Goal: Task Accomplishment & Management: Manage account settings

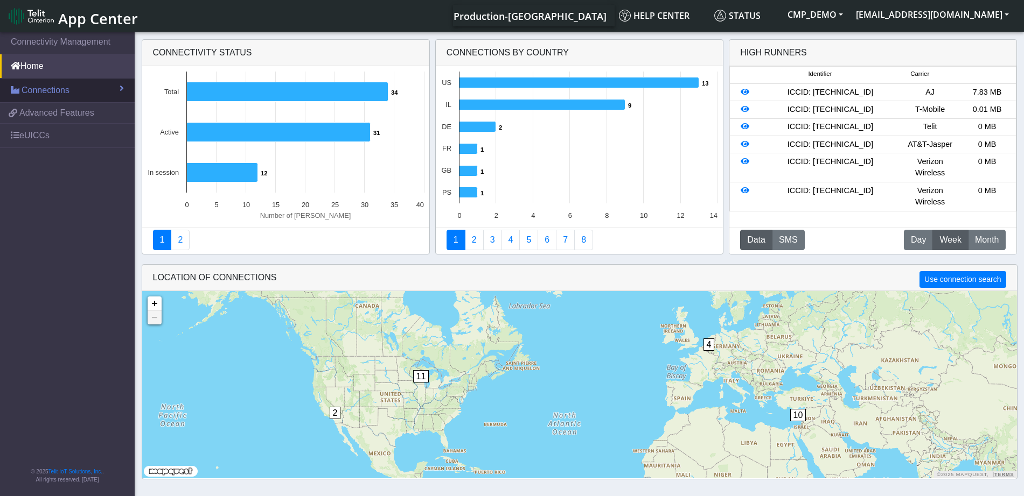
click at [67, 87] on span "Connections" at bounding box center [46, 90] width 48 height 13
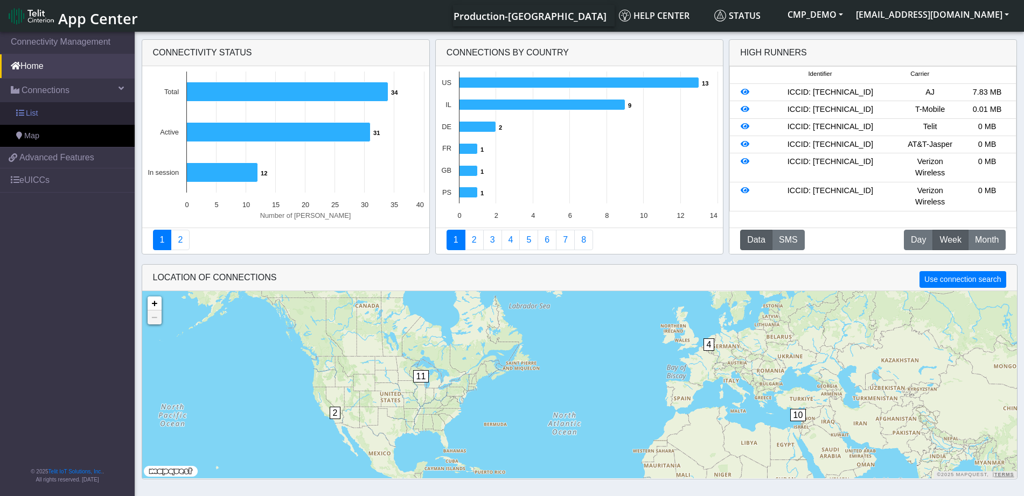
click at [61, 113] on link "List" at bounding box center [67, 113] width 135 height 23
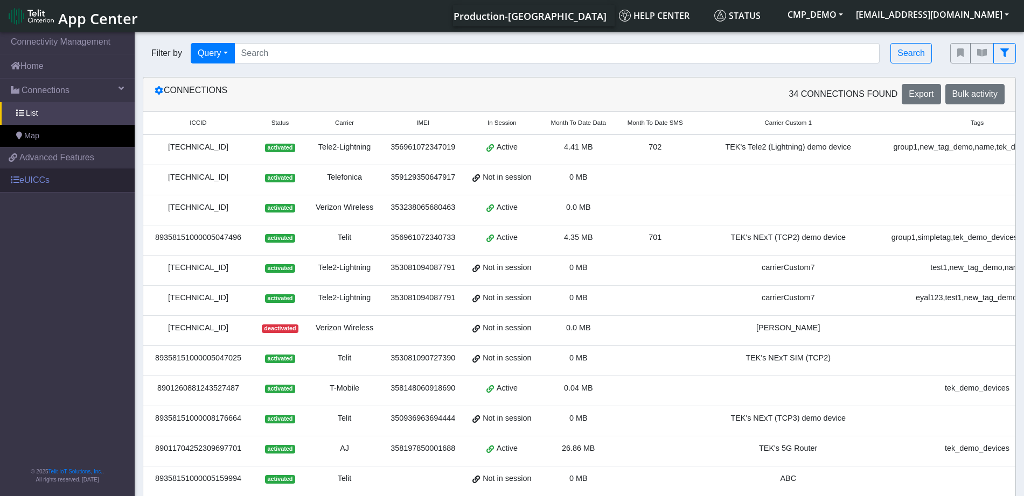
click at [47, 178] on link "eUICCs" at bounding box center [67, 181] width 135 height 24
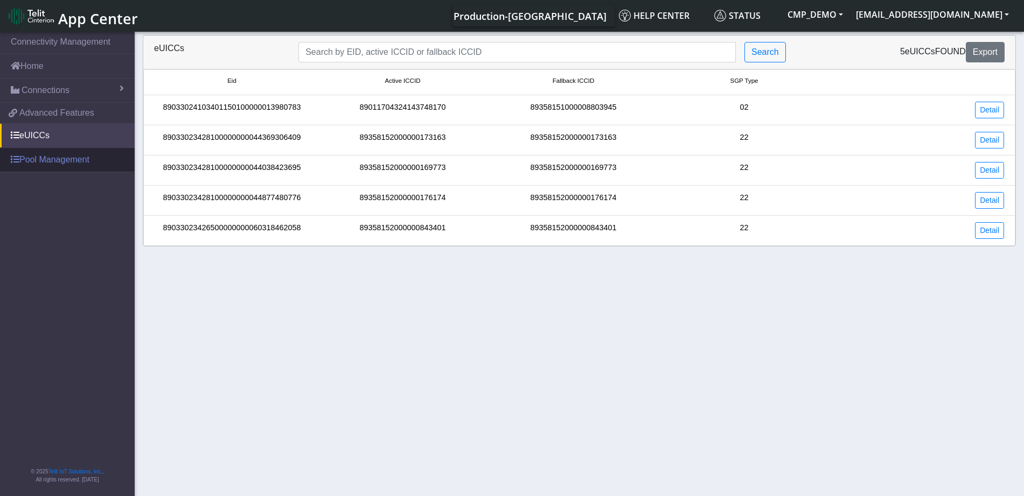
click at [58, 161] on link "Pool Management" at bounding box center [67, 160] width 135 height 24
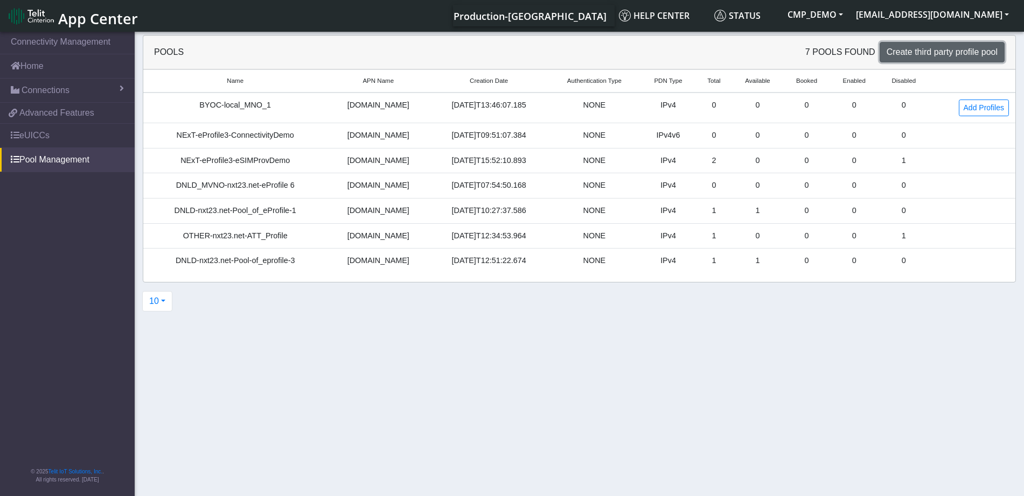
click at [920, 54] on span "Create third party profile pool" at bounding box center [941, 51] width 111 height 9
select select "IPv4"
select select "NONE"
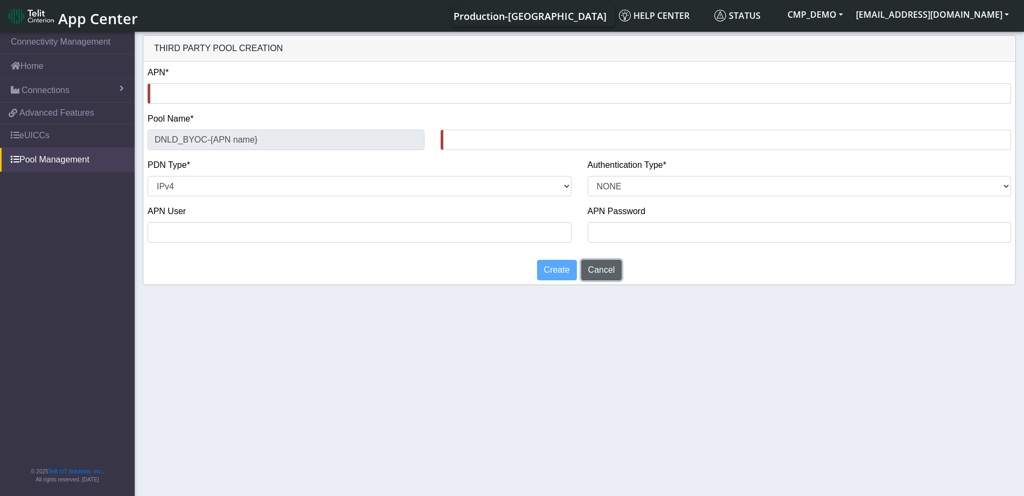
click at [600, 271] on button "Cancel" at bounding box center [601, 270] width 41 height 20
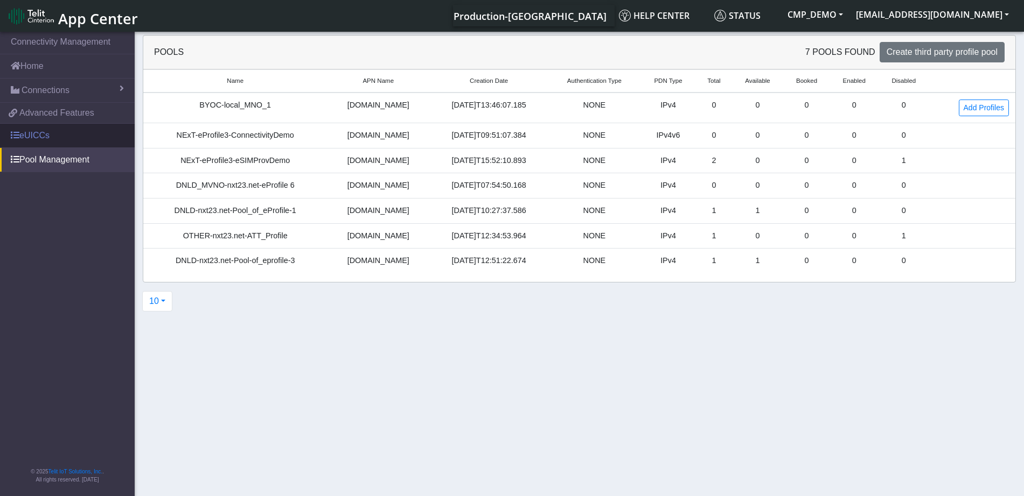
click at [41, 136] on link "eUICCs" at bounding box center [67, 136] width 135 height 24
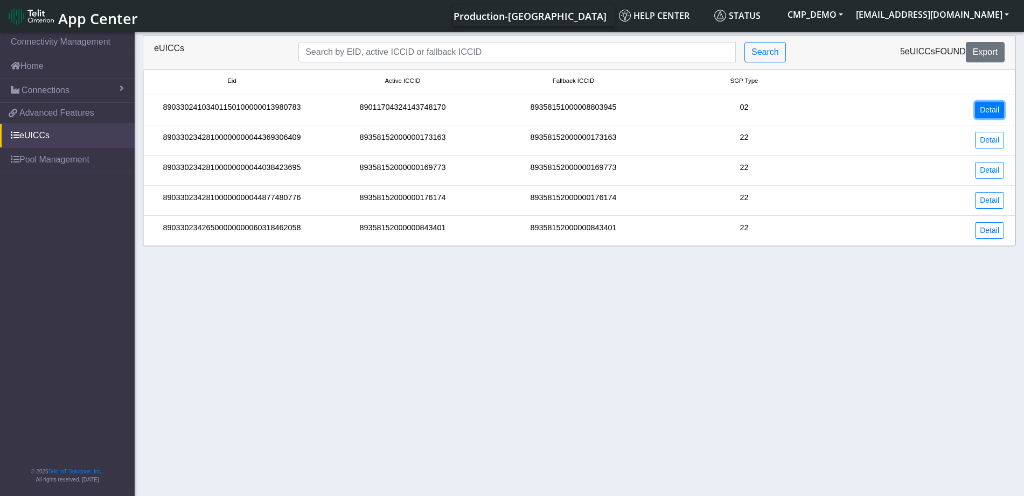
click at [985, 113] on link "Detail" at bounding box center [989, 110] width 29 height 17
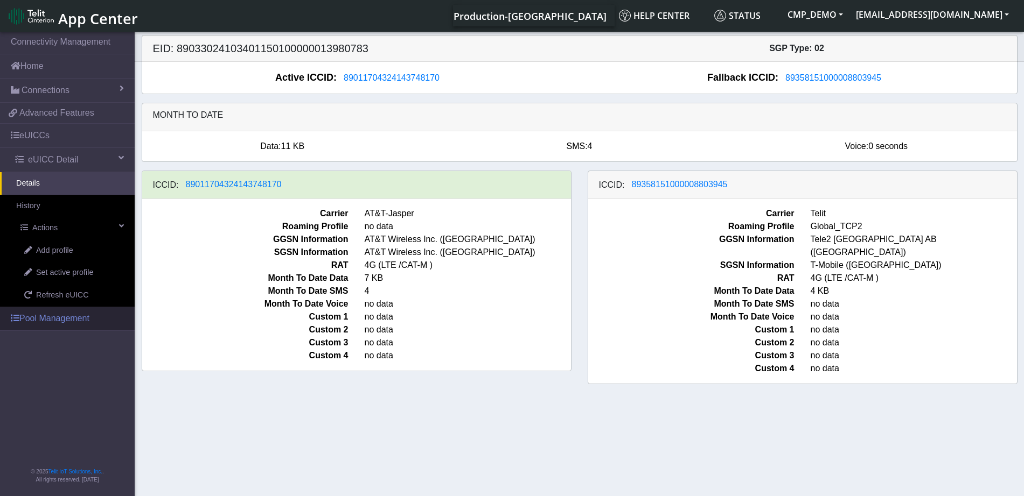
click at [86, 271] on span "Set active profile" at bounding box center [64, 273] width 57 height 12
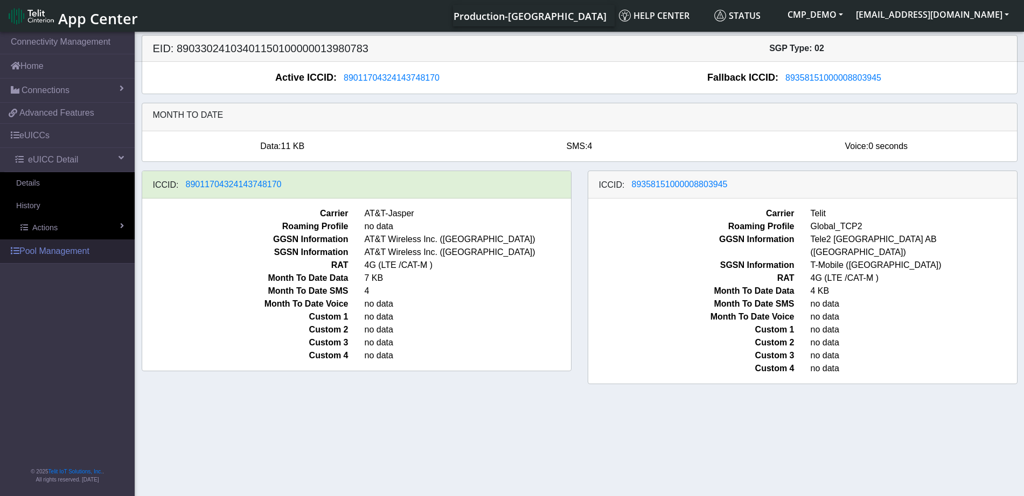
select select
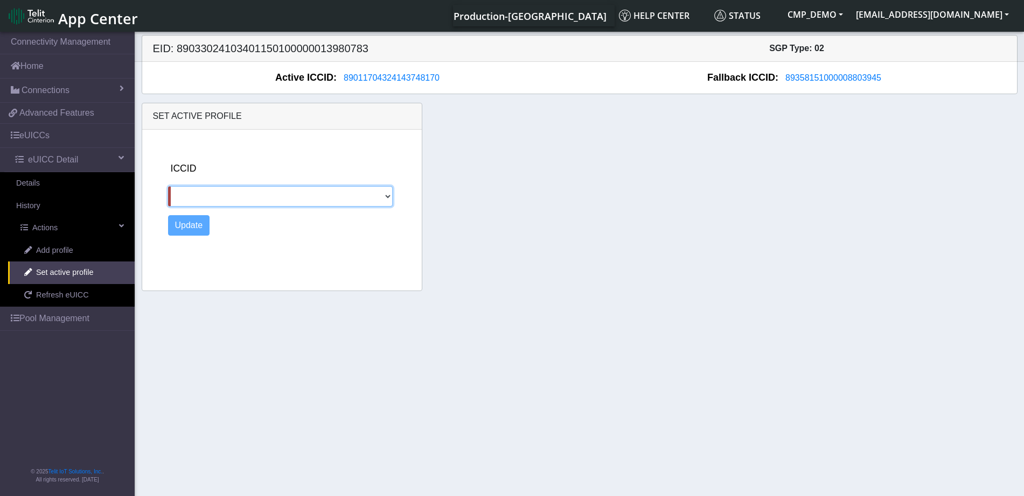
click at [202, 197] on select "89358151000008803945" at bounding box center [280, 196] width 225 height 20
click at [204, 195] on select "89358151000008803945" at bounding box center [280, 196] width 225 height 20
click at [243, 166] on div "ICCID 89358151000008803945" at bounding box center [293, 184] width 250 height 45
click at [72, 316] on link "Pool Management" at bounding box center [67, 319] width 135 height 24
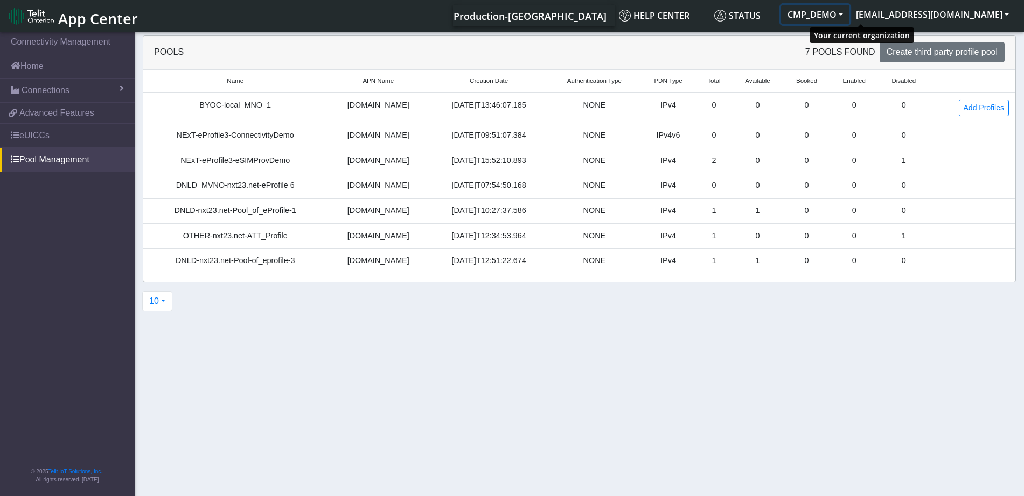
click at [849, 13] on button "CMP_DEMO" at bounding box center [815, 14] width 68 height 19
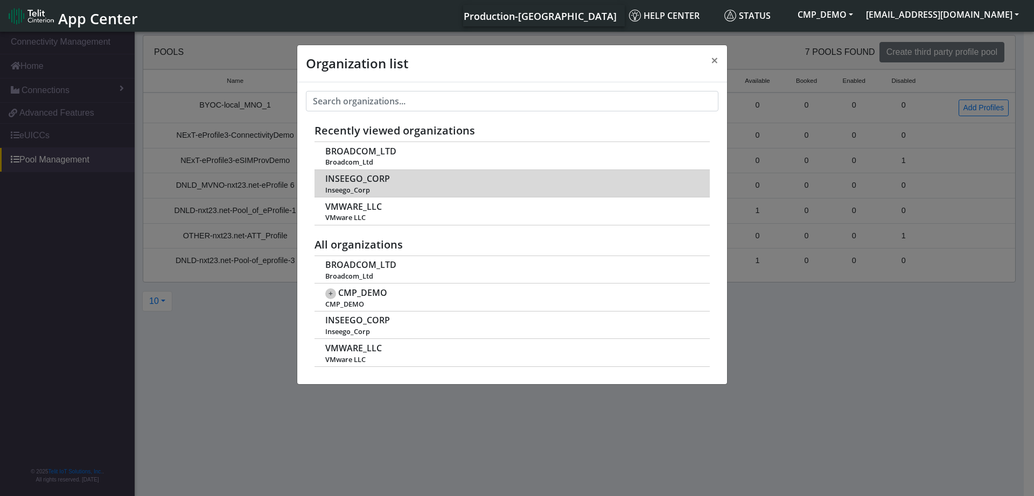
click at [343, 181] on span "INSEEGO_CORP" at bounding box center [357, 179] width 65 height 10
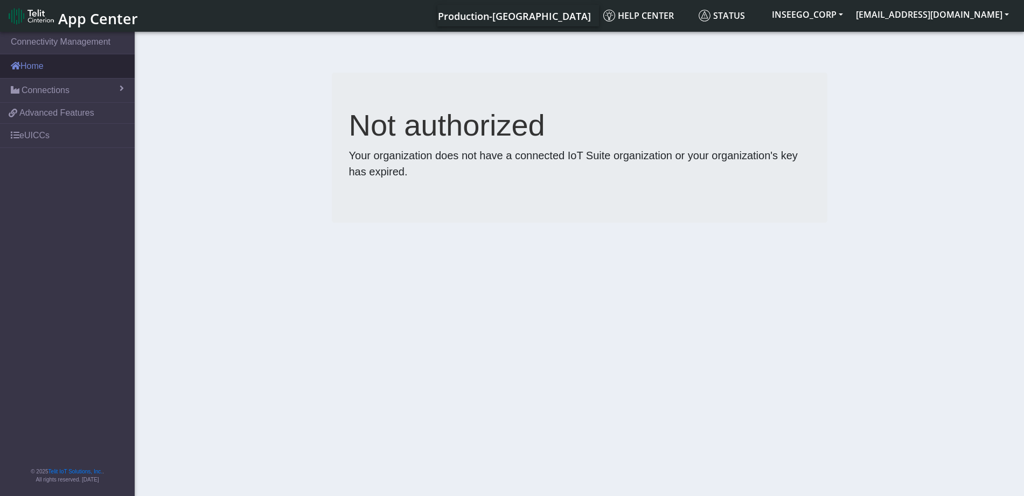
click at [46, 64] on link "Home" at bounding box center [67, 66] width 135 height 24
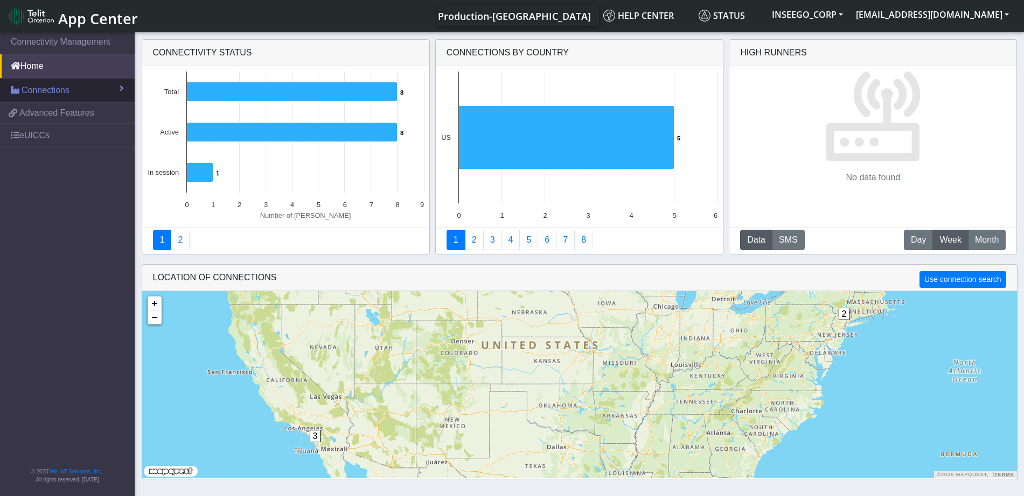
click at [45, 90] on span "Connections" at bounding box center [46, 90] width 48 height 13
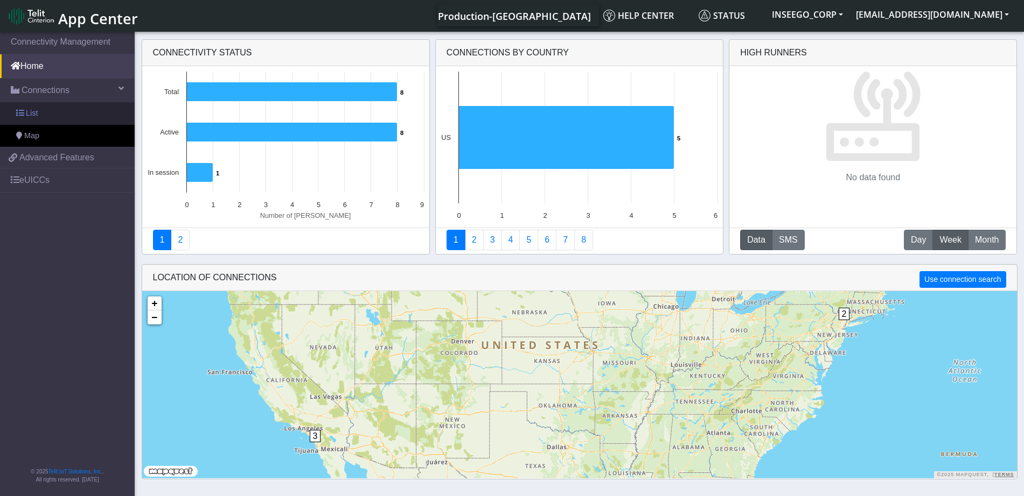
click at [53, 112] on link "List" at bounding box center [67, 113] width 135 height 23
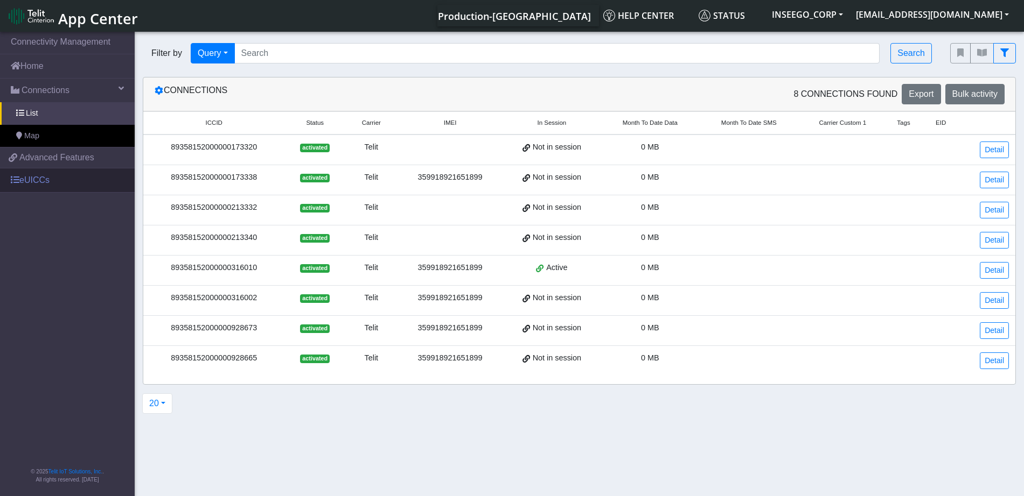
click at [37, 179] on link "eUICCs" at bounding box center [67, 181] width 135 height 24
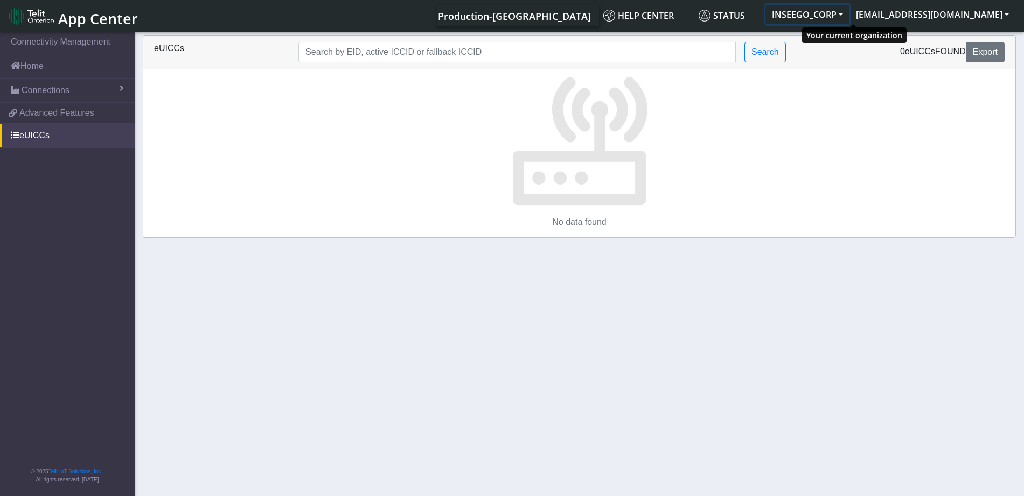
click at [849, 11] on button "INSEEGO_CORP" at bounding box center [807, 14] width 84 height 19
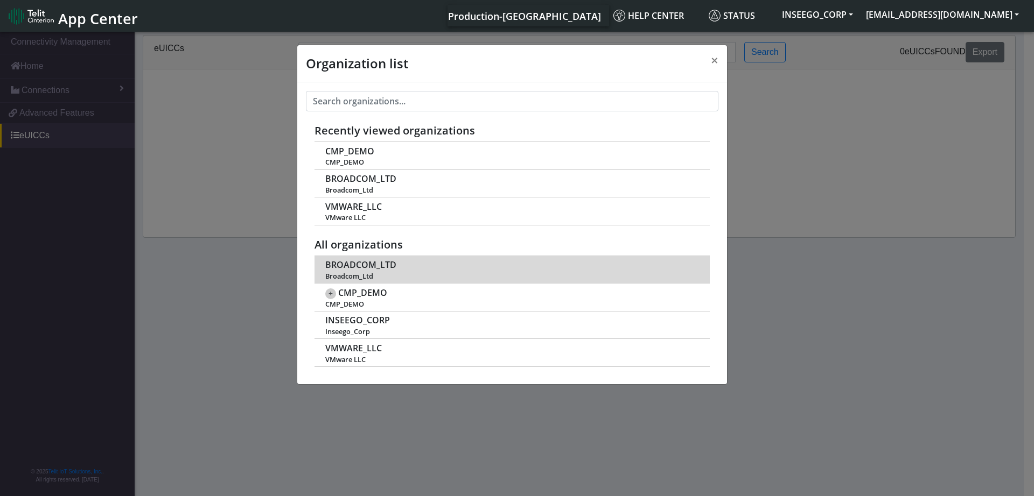
click at [347, 264] on span "BROADCOM_LTD" at bounding box center [360, 265] width 71 height 10
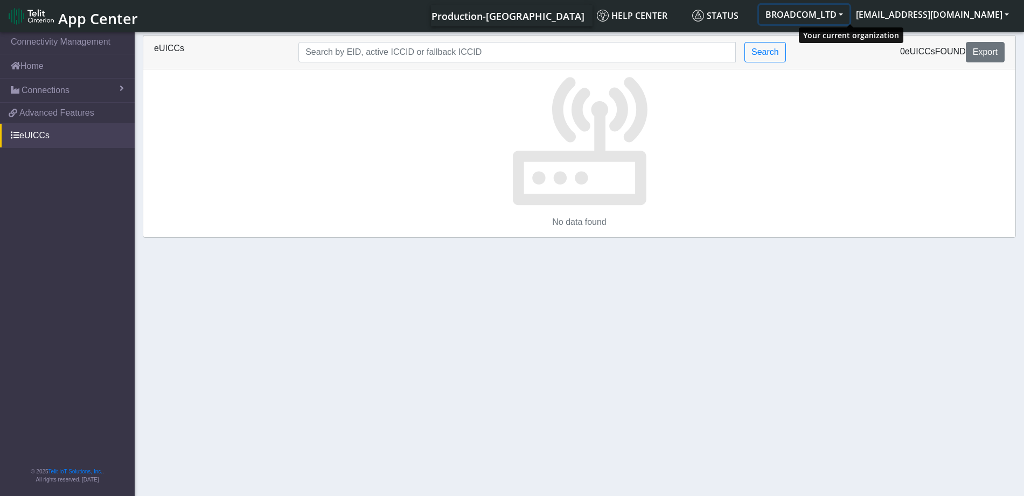
click at [849, 14] on button "BROADCOM_LTD" at bounding box center [804, 14] width 90 height 19
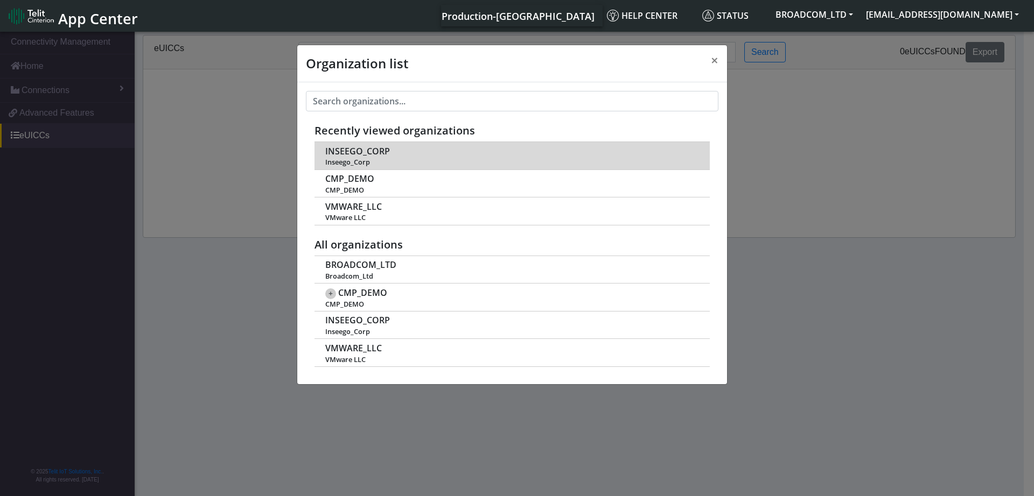
click at [338, 158] on span "Inseego_Corp" at bounding box center [511, 162] width 373 height 8
click at [352, 151] on span "INSEEGO_CORP" at bounding box center [357, 151] width 65 height 10
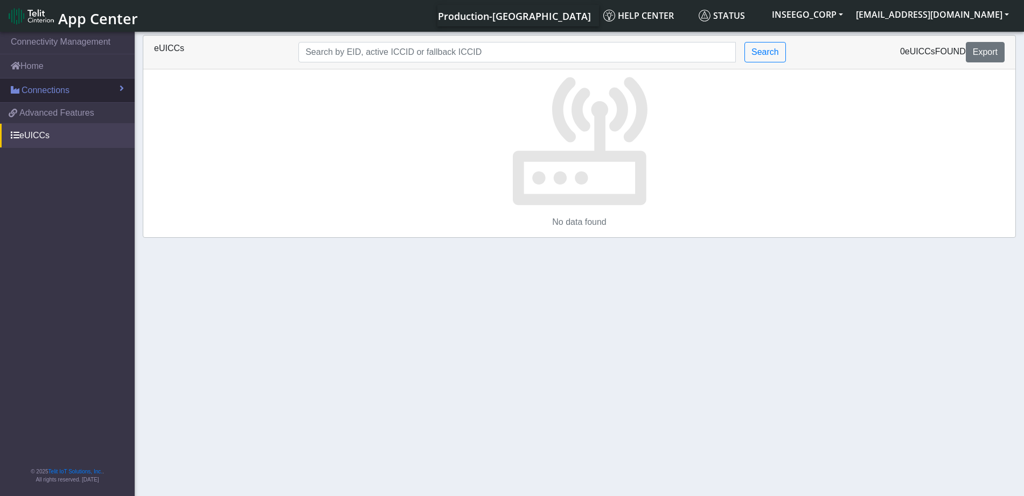
click at [41, 89] on span "Connections" at bounding box center [46, 90] width 48 height 13
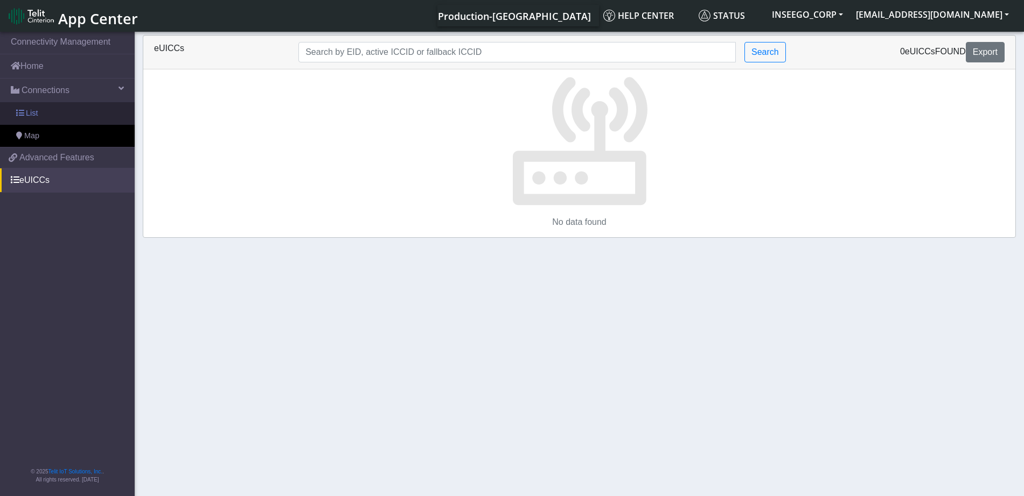
click at [38, 108] on link "List" at bounding box center [67, 113] width 135 height 23
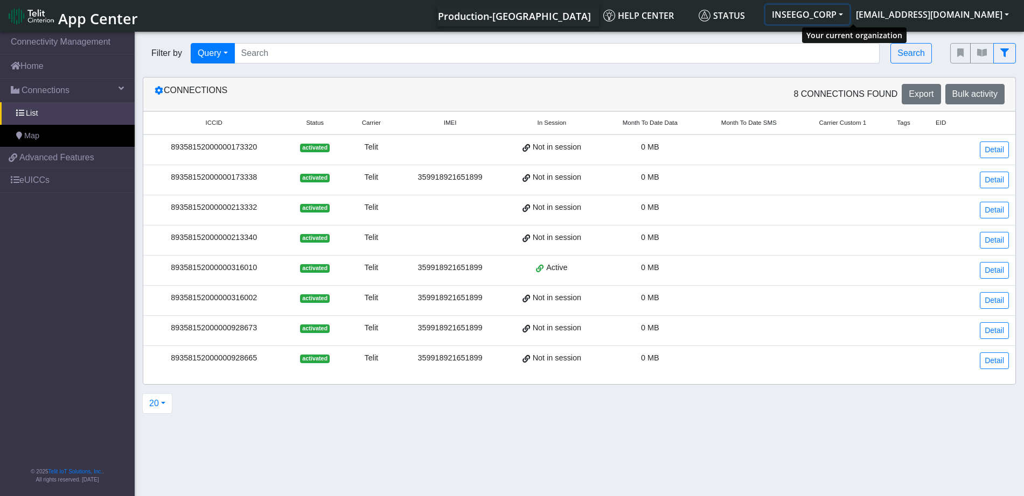
click at [849, 17] on button "INSEEGO_CORP" at bounding box center [807, 14] width 84 height 19
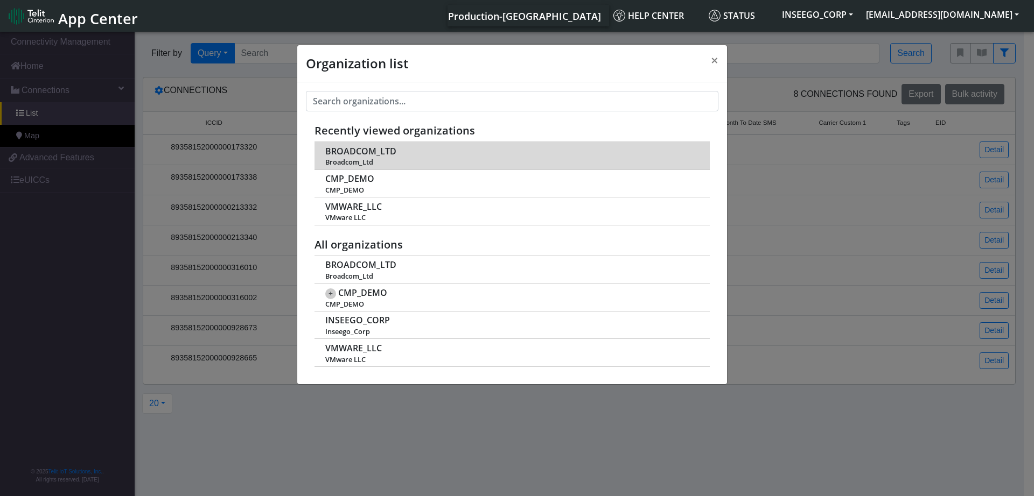
click at [344, 153] on span "BROADCOM_LTD" at bounding box center [360, 151] width 71 height 10
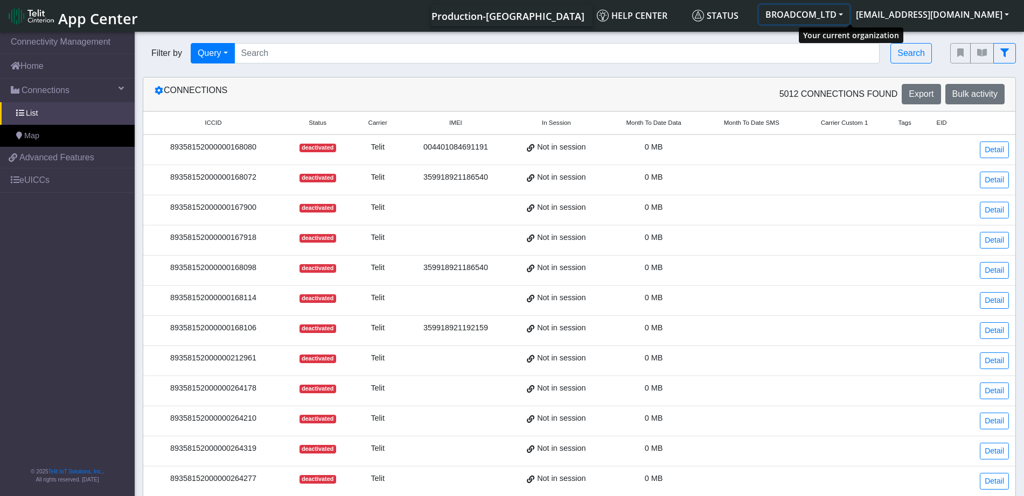
click at [832, 16] on button "BROADCOM_LTD" at bounding box center [804, 14] width 90 height 19
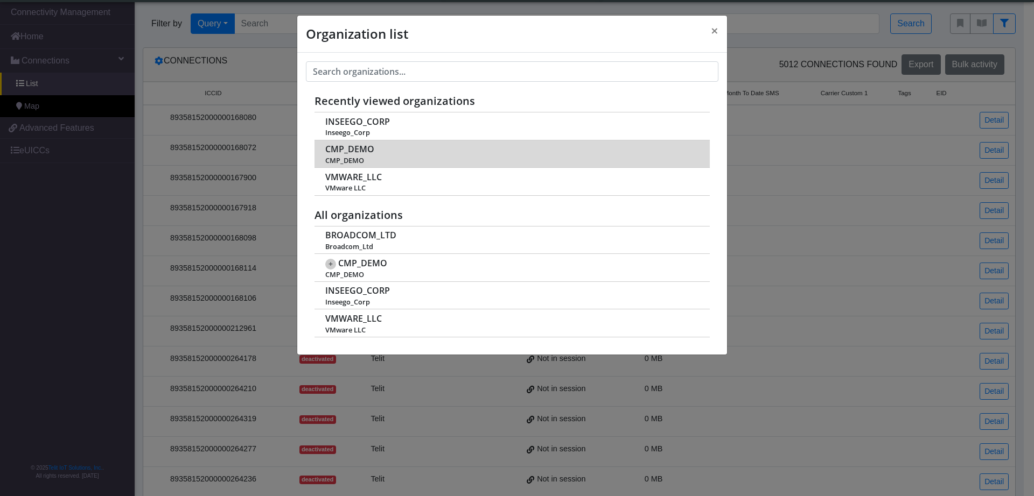
scroll to position [4, 0]
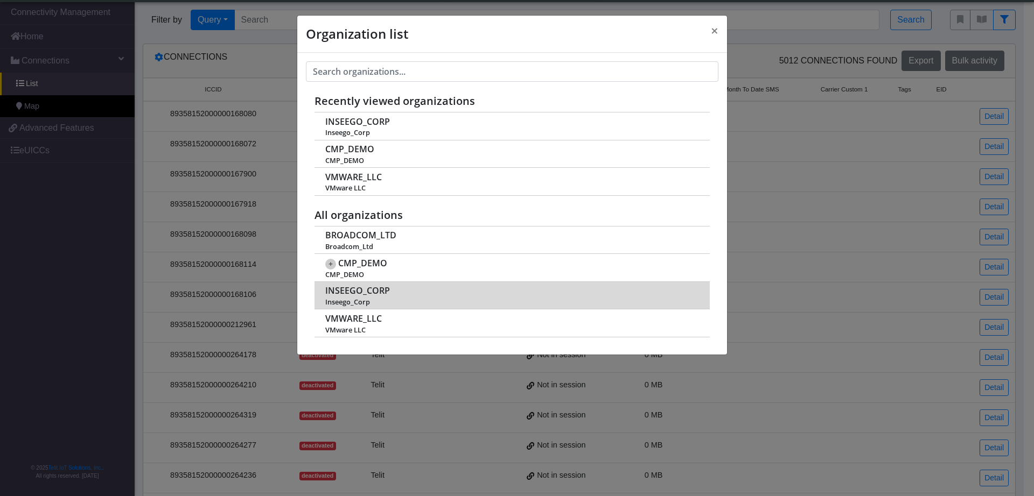
click at [331, 291] on span "INSEEGO_CORP" at bounding box center [357, 291] width 65 height 10
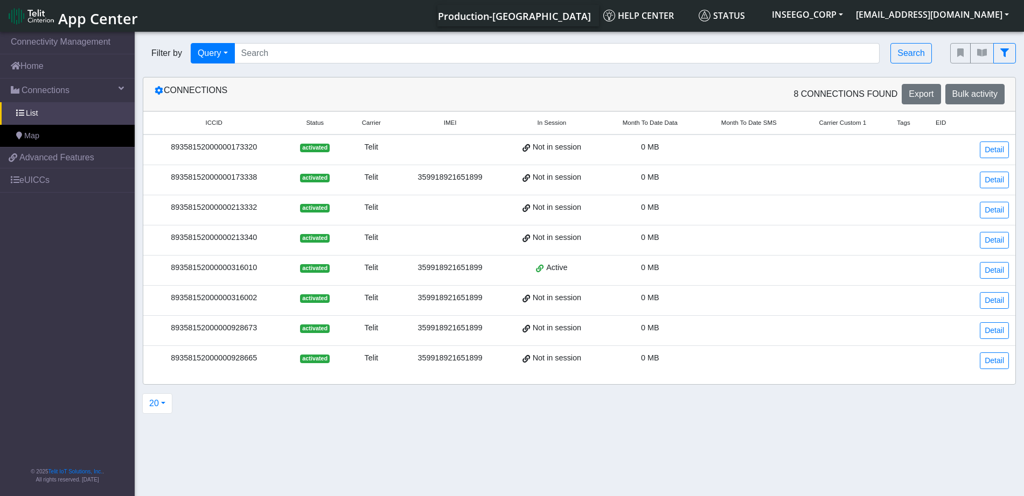
click at [215, 151] on div "89358152000000173320" at bounding box center [214, 148] width 129 height 12
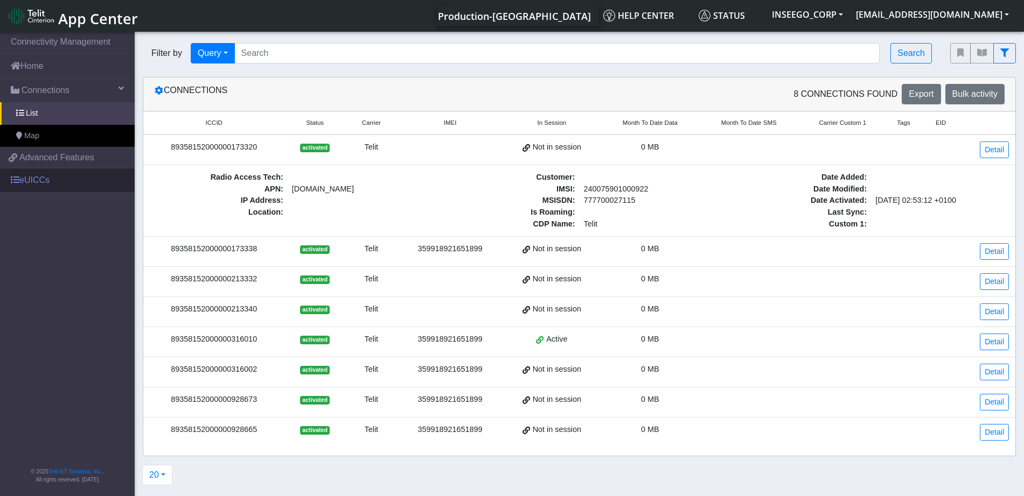
click at [23, 177] on link "eUICCs" at bounding box center [67, 181] width 135 height 24
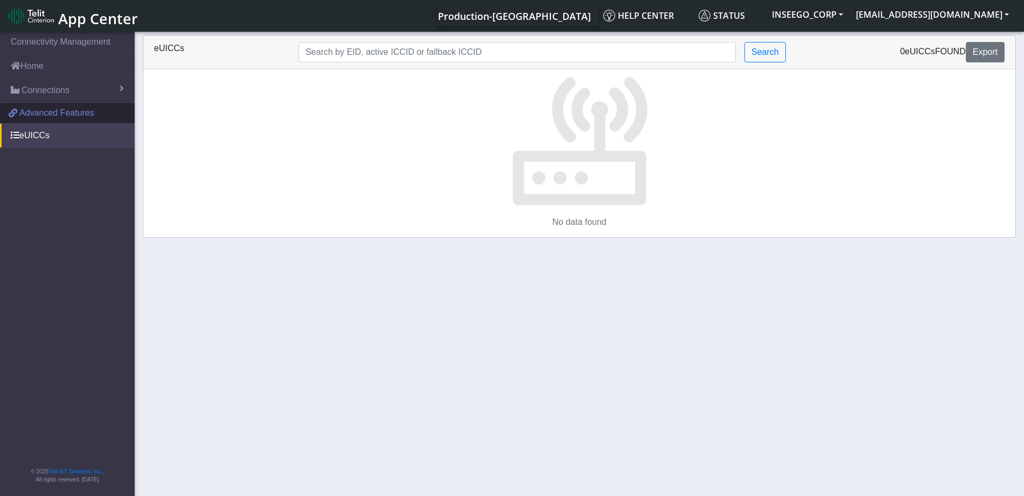
click at [72, 115] on span "Advanced Features" at bounding box center [56, 113] width 75 height 13
click at [14, 89] on span at bounding box center [15, 90] width 9 height 9
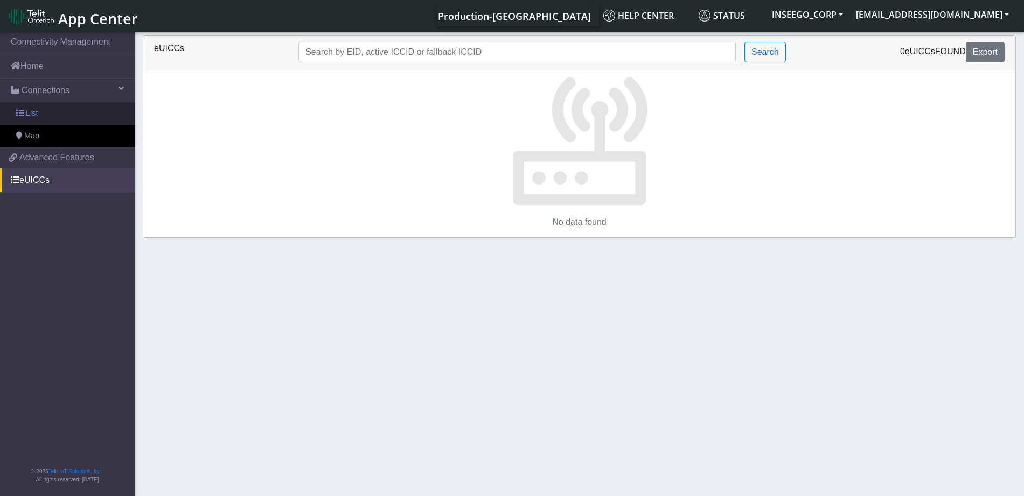
click at [40, 116] on link "List" at bounding box center [67, 113] width 135 height 23
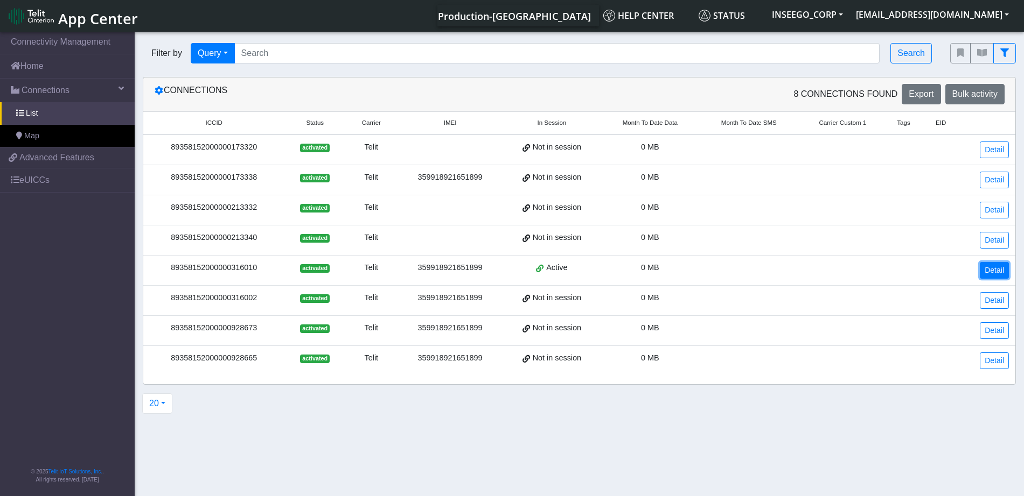
click at [988, 268] on link "Detail" at bounding box center [994, 270] width 29 height 17
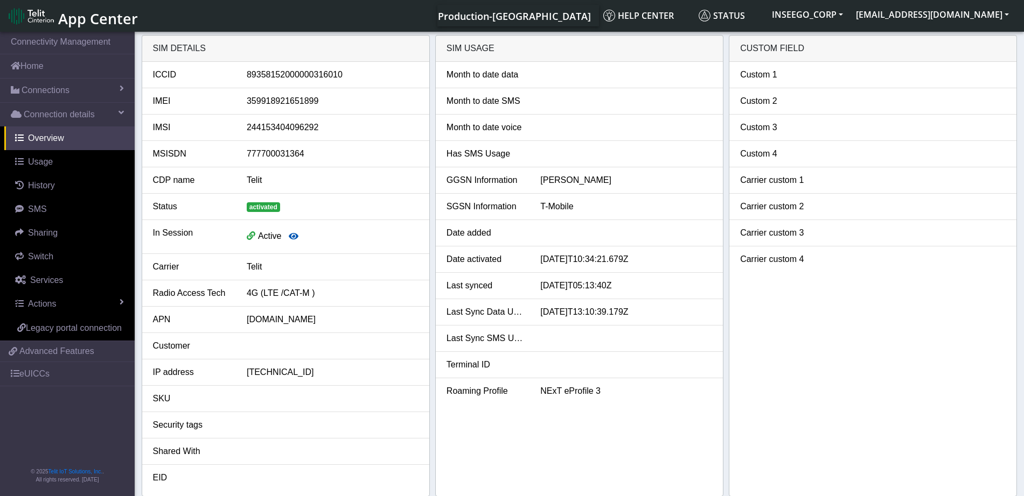
click at [295, 235] on icon "button" at bounding box center [294, 236] width 10 height 9
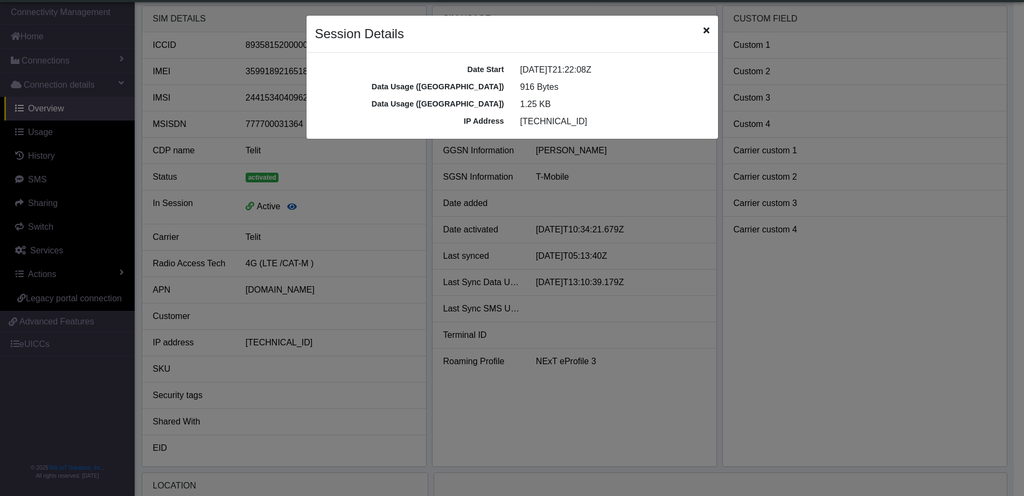
scroll to position [4, 0]
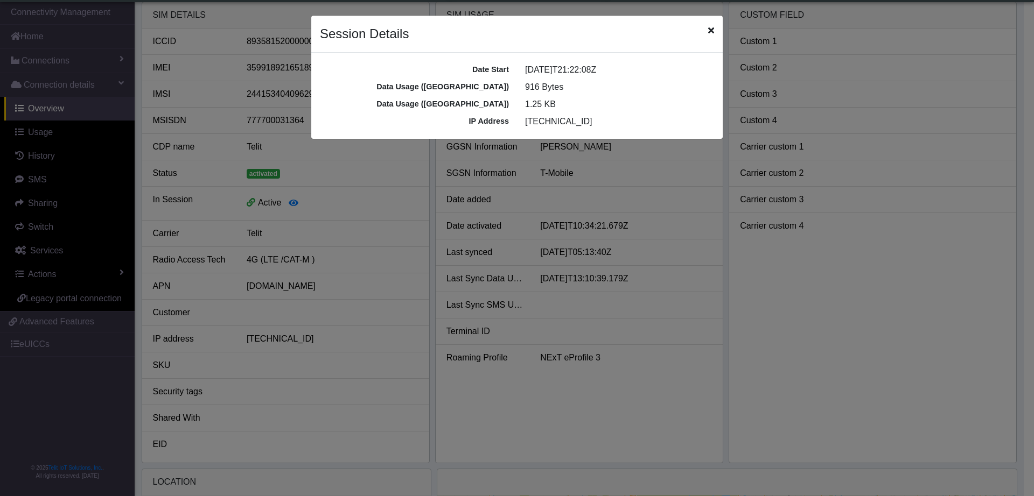
click at [714, 29] on div "Session Details" at bounding box center [516, 34] width 411 height 37
click at [710, 29] on icon "Close" at bounding box center [711, 30] width 6 height 9
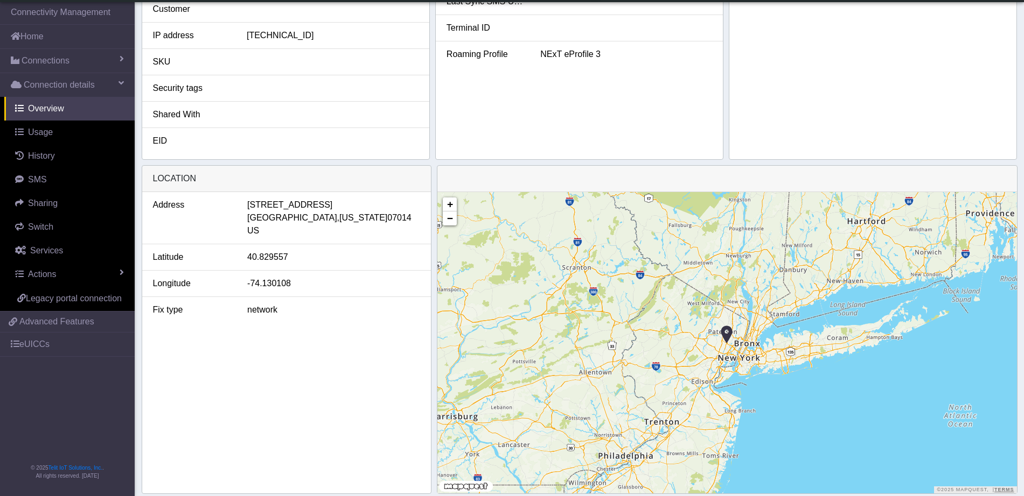
scroll to position [326, 0]
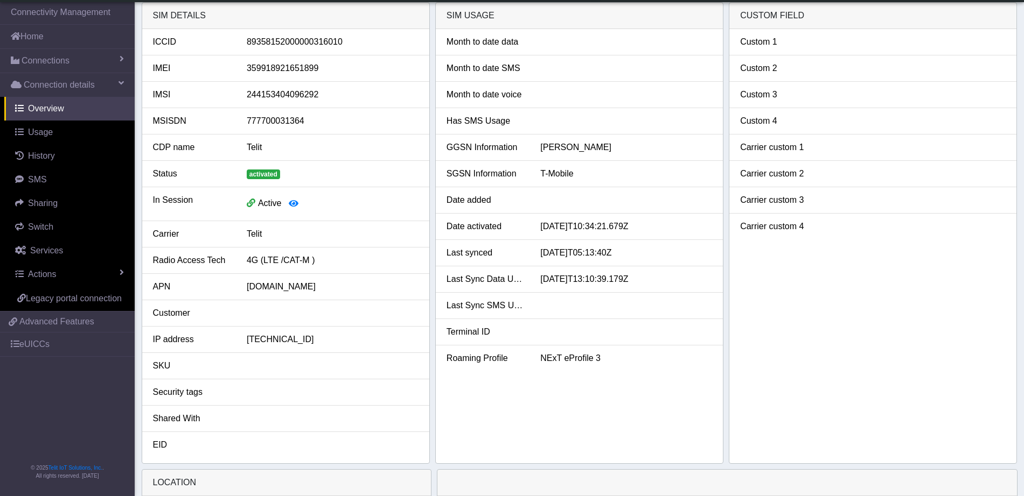
scroll to position [0, 0]
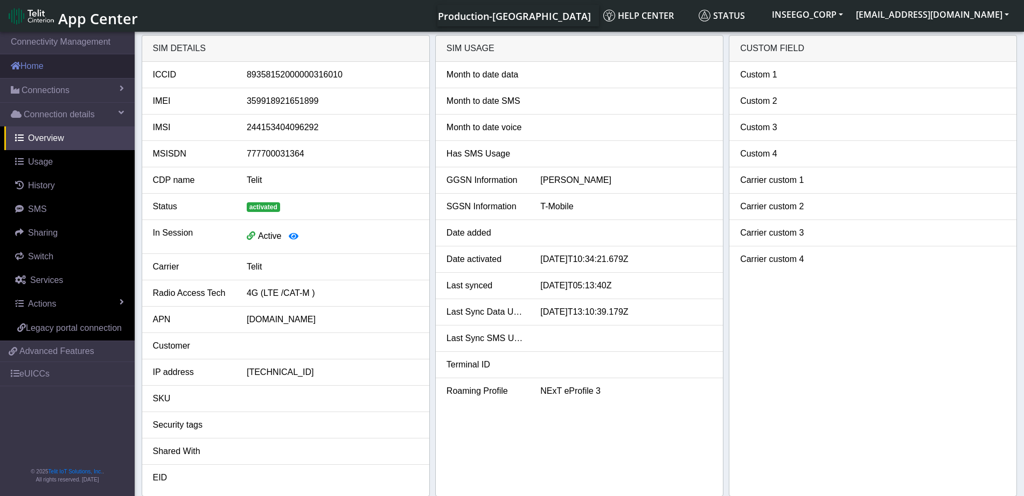
click at [31, 65] on link "Home" at bounding box center [67, 66] width 135 height 24
